Goal: Obtain resource: Download file/media

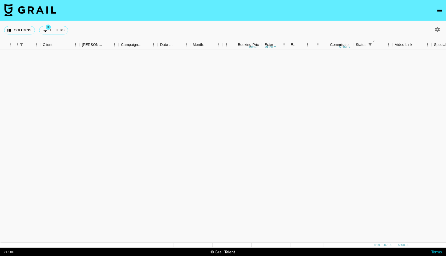
scroll to position [662, 133]
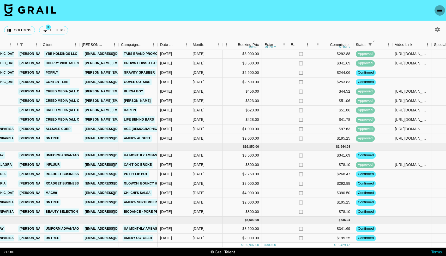
click at [435, 9] on button "open drawer" at bounding box center [439, 10] width 10 height 10
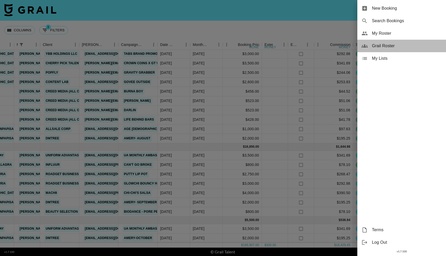
click at [377, 44] on span "Grail Roster" at bounding box center [407, 46] width 70 height 6
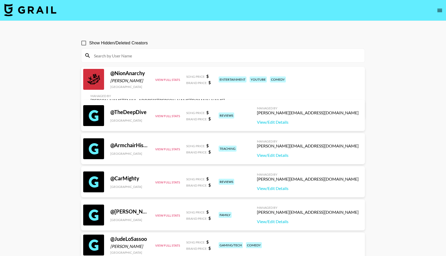
click at [159, 53] on input at bounding box center [226, 55] width 271 height 8
click at [437, 8] on icon "open drawer" at bounding box center [440, 10] width 6 height 6
click at [439, 10] on icon "open drawer" at bounding box center [440, 10] width 6 height 6
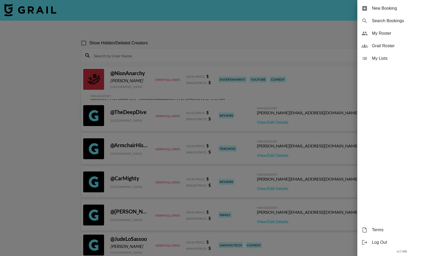
click at [301, 29] on div at bounding box center [223, 128] width 446 height 256
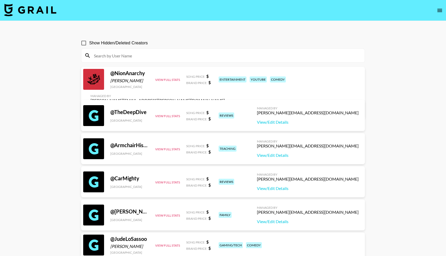
click at [30, 8] on img at bounding box center [30, 10] width 52 height 13
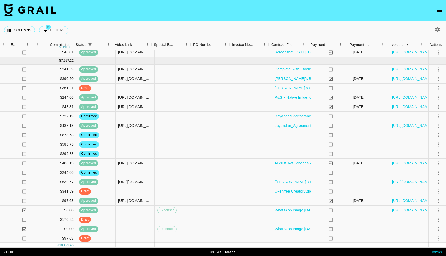
scroll to position [468, 413]
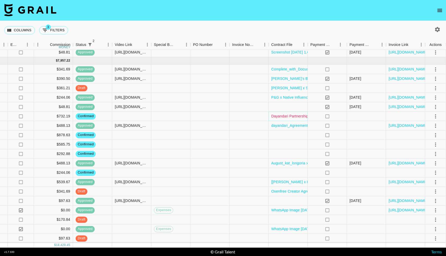
click at [282, 118] on link "Dayandari Partnership Contract (1).pdf" at bounding box center [303, 115] width 64 height 5
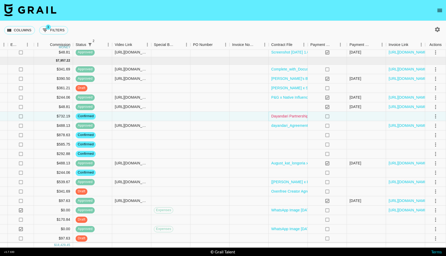
click at [274, 117] on link "Dayandari Partnership Contract (1).pdf" at bounding box center [303, 115] width 64 height 5
click at [437, 8] on icon "open drawer" at bounding box center [440, 10] width 6 height 6
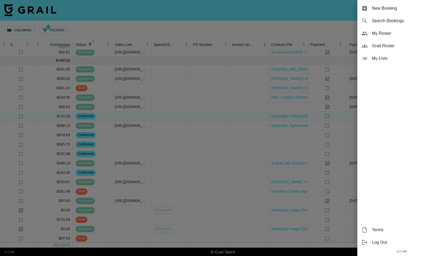
click at [299, 25] on div at bounding box center [223, 128] width 446 height 256
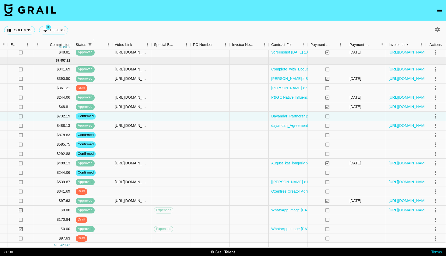
click at [437, 8] on icon "open drawer" at bounding box center [440, 10] width 6 height 6
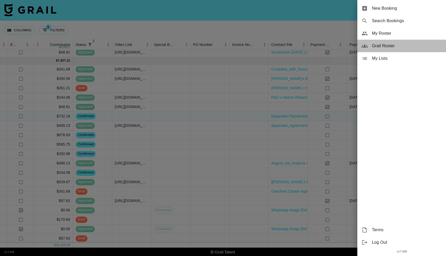
click at [381, 43] on span "Grail Roster" at bounding box center [407, 46] width 70 height 6
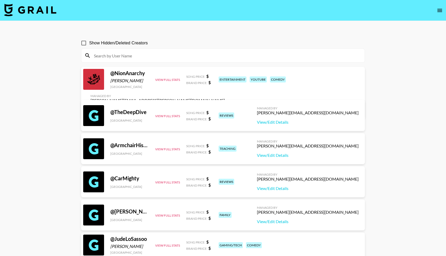
click at [146, 56] on input at bounding box center [226, 55] width 271 height 8
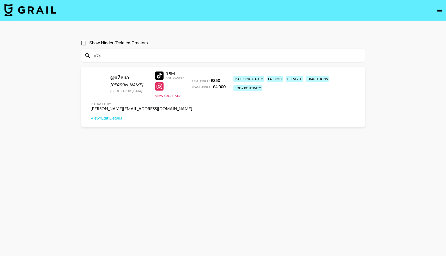
type input "u7e"
